Goal: Use online tool/utility: Utilize a website feature to perform a specific function

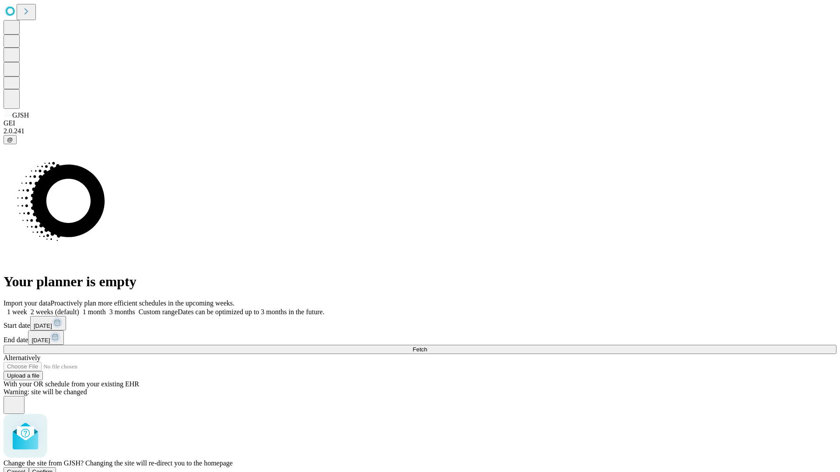
click at [53, 469] on span "Confirm" at bounding box center [42, 472] width 21 height 7
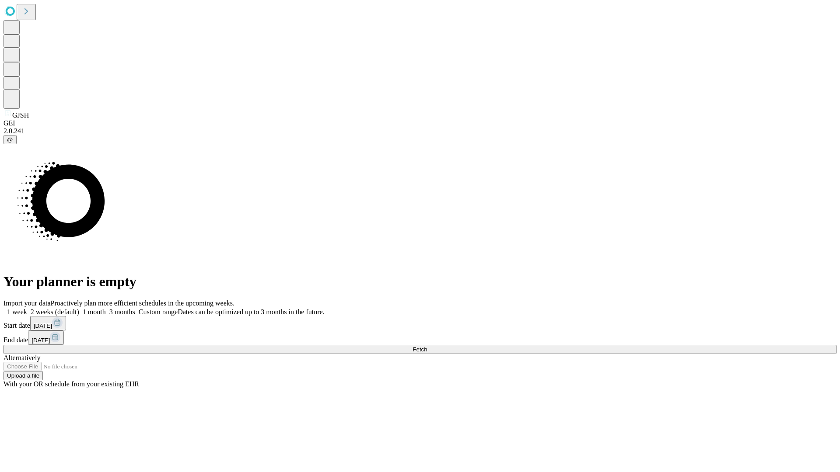
click at [79, 308] on label "2 weeks (default)" at bounding box center [53, 311] width 52 height 7
click at [427, 346] on span "Fetch" at bounding box center [419, 349] width 14 height 7
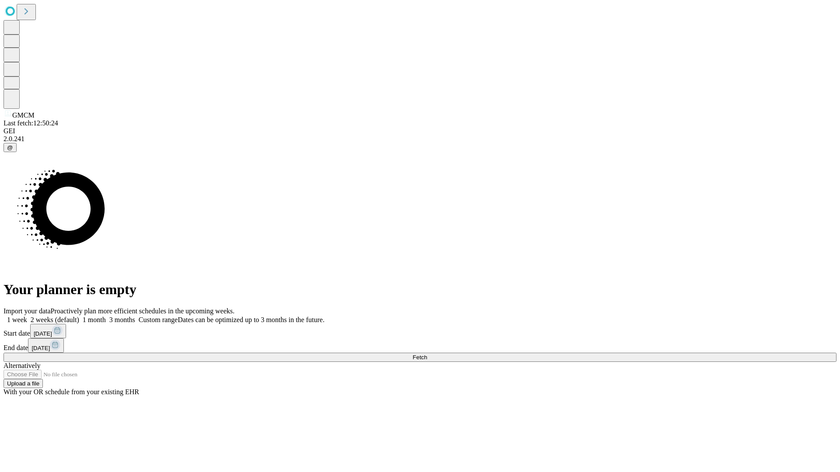
click at [79, 316] on label "2 weeks (default)" at bounding box center [53, 319] width 52 height 7
click at [427, 354] on span "Fetch" at bounding box center [419, 357] width 14 height 7
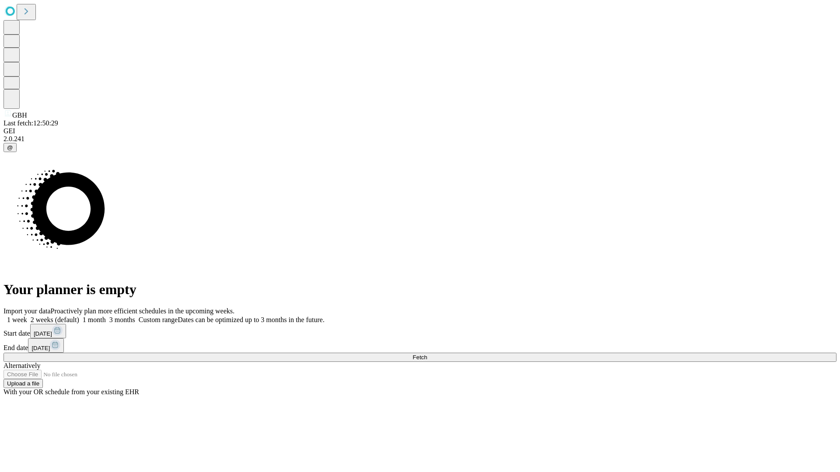
click at [427, 354] on span "Fetch" at bounding box center [419, 357] width 14 height 7
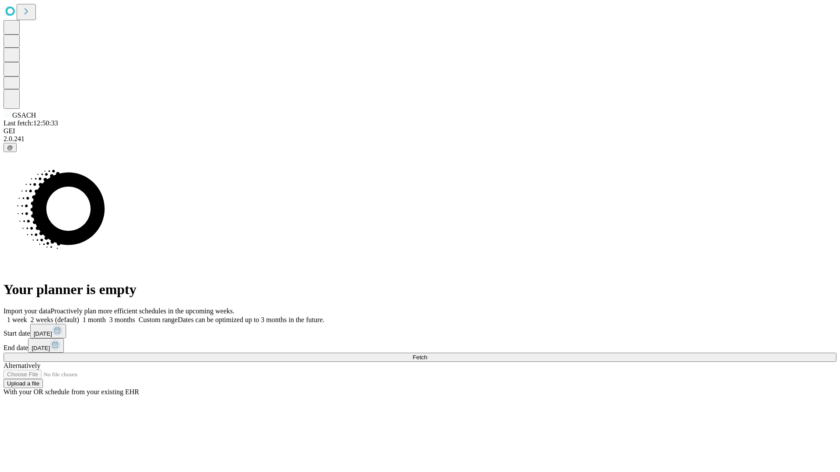
click at [427, 354] on span "Fetch" at bounding box center [419, 357] width 14 height 7
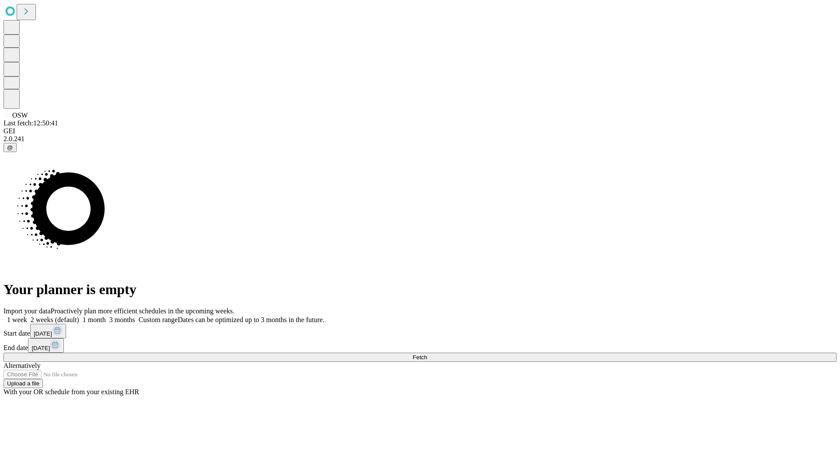
click at [79, 316] on label "2 weeks (default)" at bounding box center [53, 319] width 52 height 7
click at [427, 354] on span "Fetch" at bounding box center [419, 357] width 14 height 7
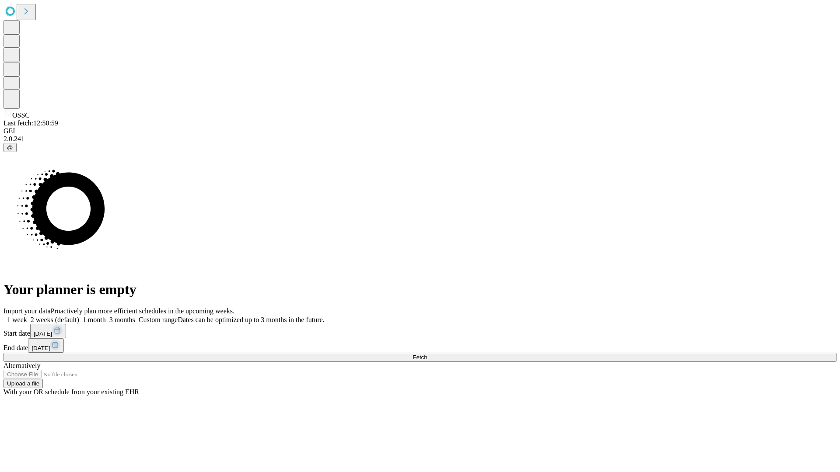
click at [427, 354] on span "Fetch" at bounding box center [419, 357] width 14 height 7
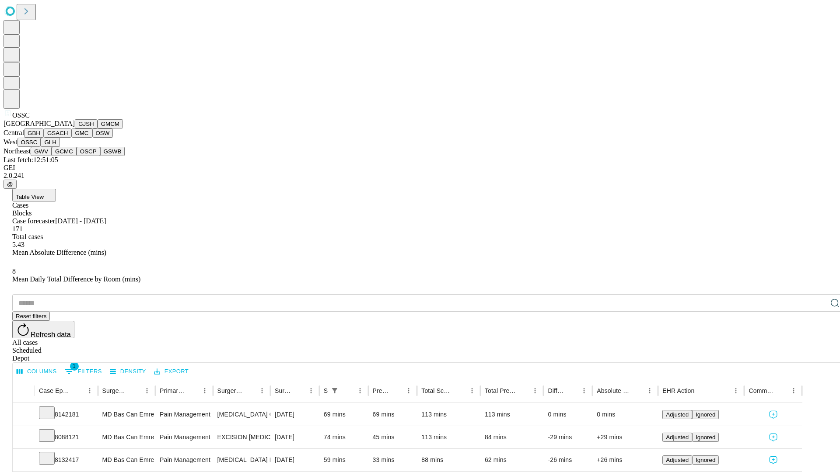
click at [59, 147] on button "GLH" at bounding box center [50, 142] width 19 height 9
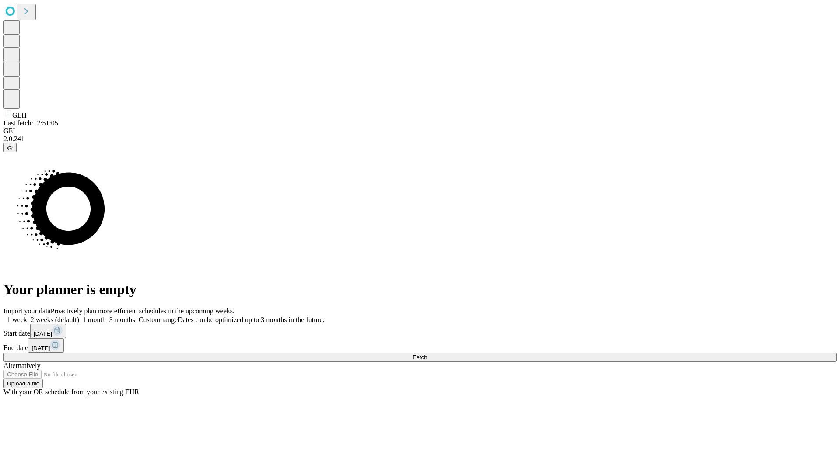
click at [79, 316] on label "2 weeks (default)" at bounding box center [53, 319] width 52 height 7
click at [427, 354] on span "Fetch" at bounding box center [419, 357] width 14 height 7
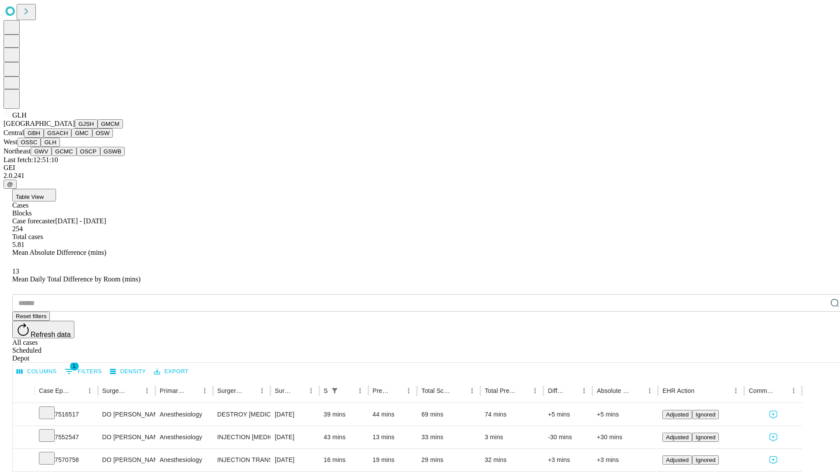
click at [52, 156] on button "GWV" at bounding box center [41, 151] width 21 height 9
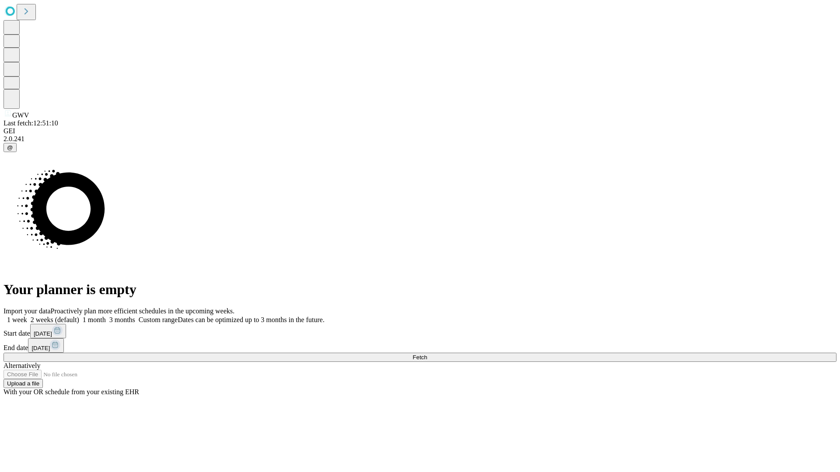
click at [79, 316] on label "2 weeks (default)" at bounding box center [53, 319] width 52 height 7
click at [427, 354] on span "Fetch" at bounding box center [419, 357] width 14 height 7
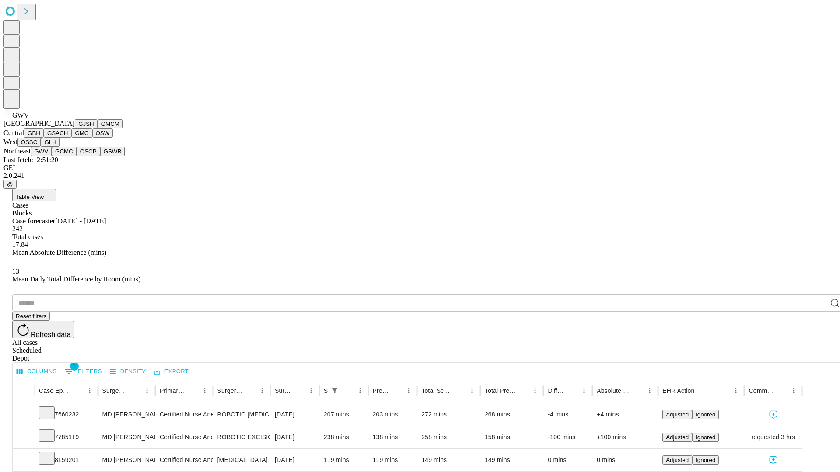
click at [68, 156] on button "GCMC" at bounding box center [64, 151] width 25 height 9
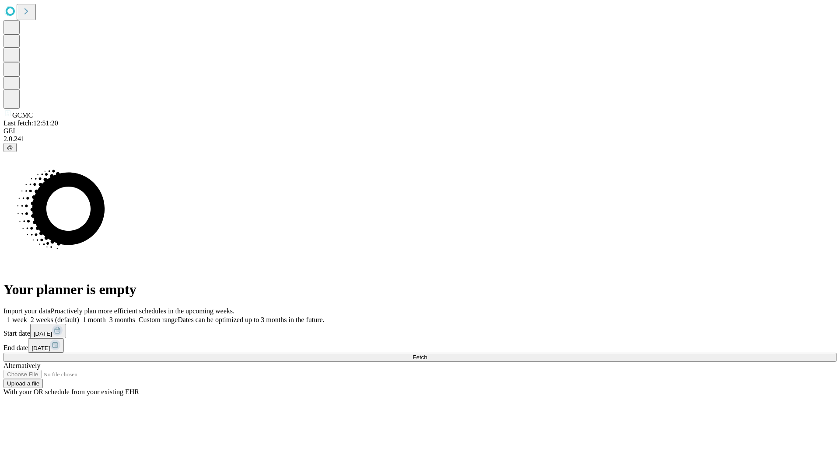
click at [79, 316] on label "2 weeks (default)" at bounding box center [53, 319] width 52 height 7
click at [427, 354] on span "Fetch" at bounding box center [419, 357] width 14 height 7
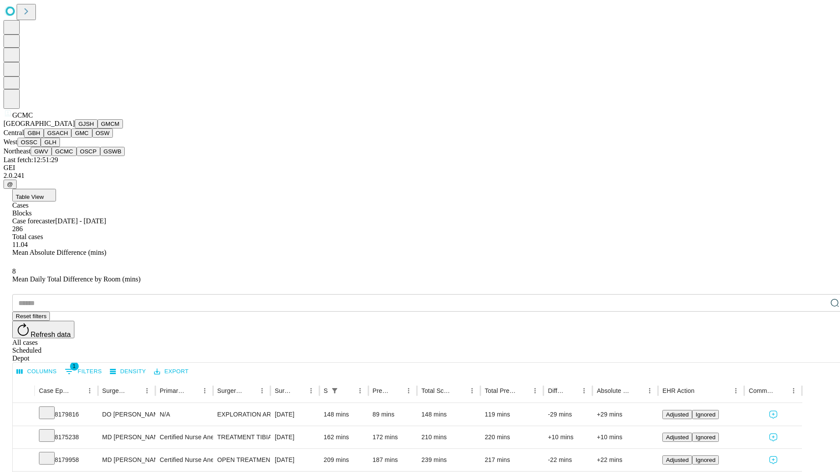
click at [77, 156] on button "OSCP" at bounding box center [89, 151] width 24 height 9
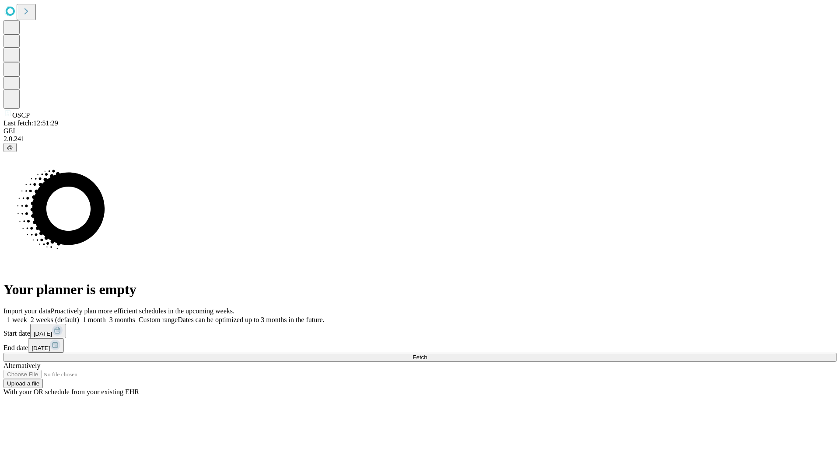
click at [427, 354] on span "Fetch" at bounding box center [419, 357] width 14 height 7
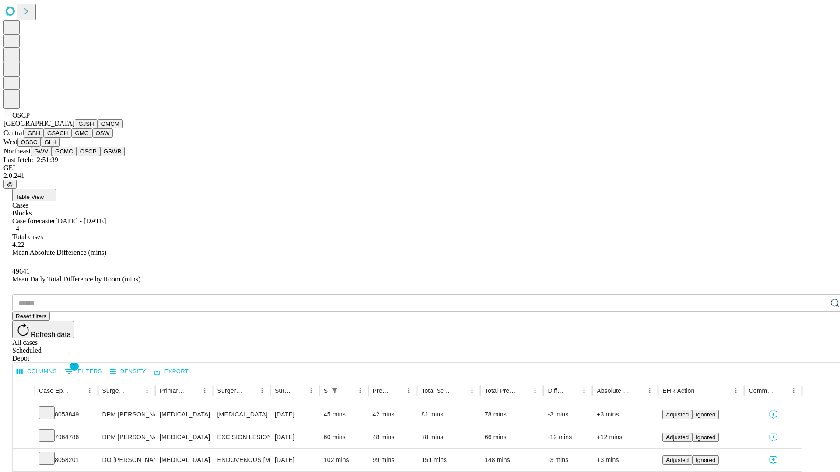
click at [100, 156] on button "GSWB" at bounding box center [112, 151] width 25 height 9
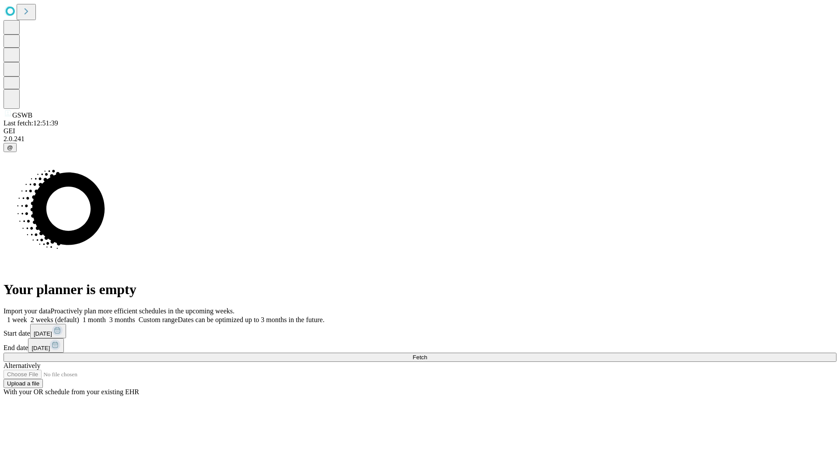
click at [79, 316] on label "2 weeks (default)" at bounding box center [53, 319] width 52 height 7
click at [427, 354] on span "Fetch" at bounding box center [419, 357] width 14 height 7
